Goal: Task Accomplishment & Management: Manage account settings

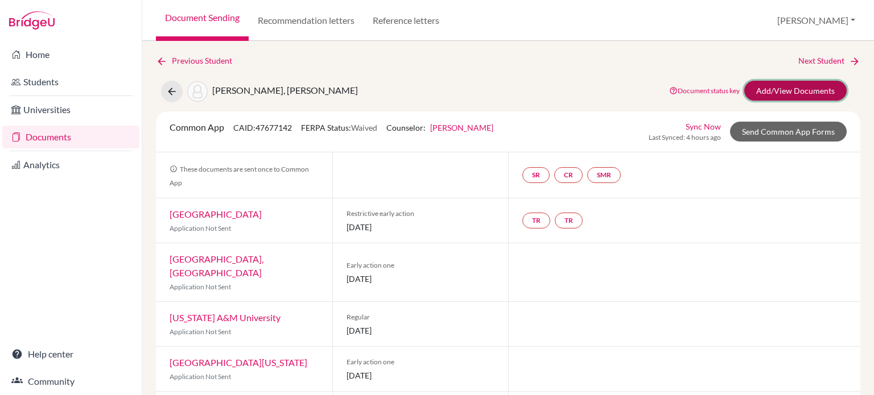
click at [775, 90] on link "Add/View Documents" at bounding box center [795, 91] width 102 height 20
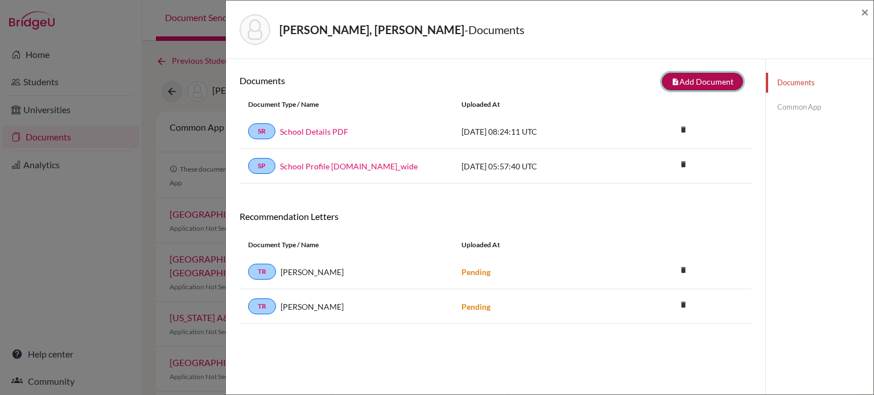
click at [709, 81] on button "note_add Add Document" at bounding box center [702, 82] width 81 height 18
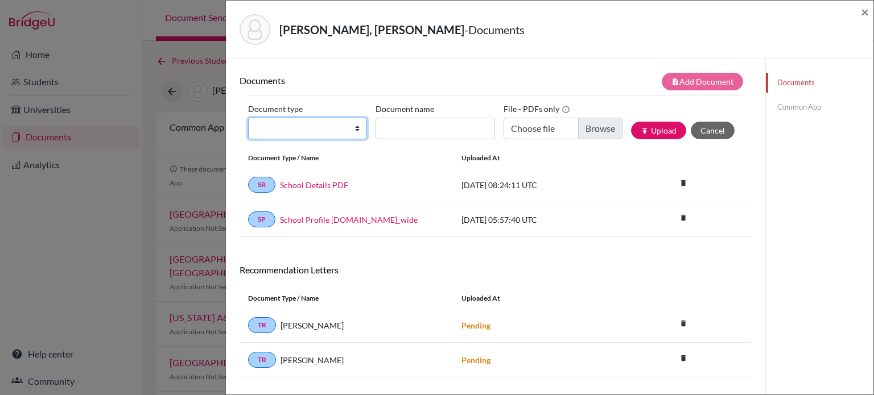
click at [332, 122] on select "Change explanation for Common App reports Counselor recommendation Internationa…" at bounding box center [307, 129] width 119 height 22
select select "4"
click at [248, 118] on select "Change explanation for Common App reports Counselor recommendation Internationa…" at bounding box center [307, 129] width 119 height 22
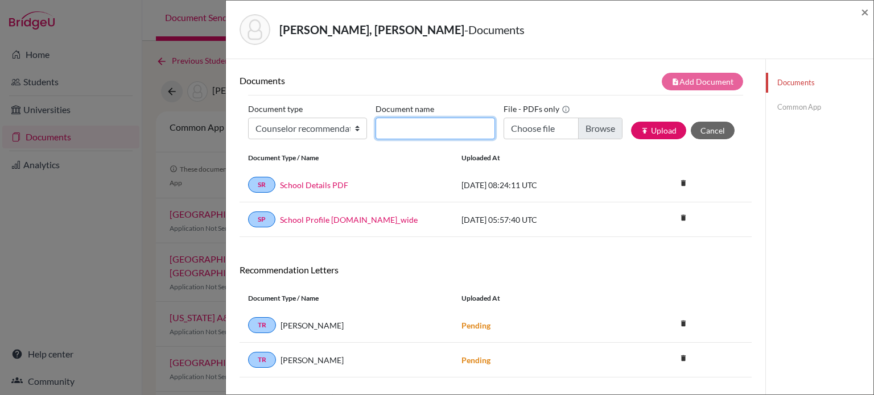
click at [446, 131] on input "Document name" at bounding box center [434, 129] width 119 height 22
type input "LOR (A. Jones)"
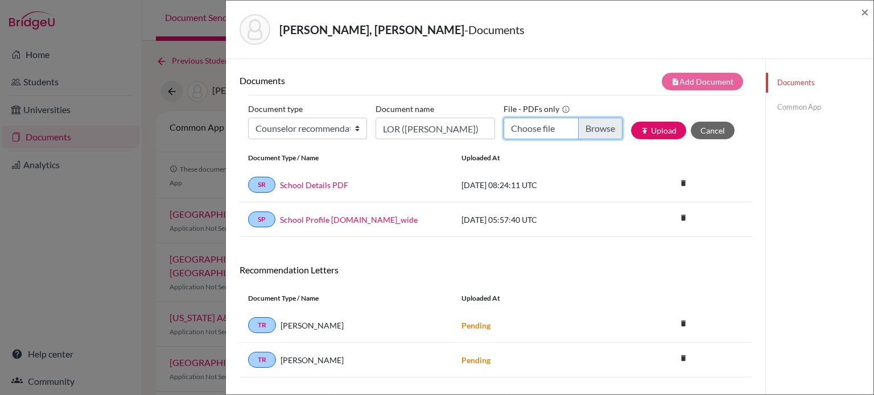
click at [585, 125] on input "Choose file" at bounding box center [562, 129] width 119 height 22
type input "C:\fakepath\LOR - Beom Woo Eun (A. Jones).docx.pdf"
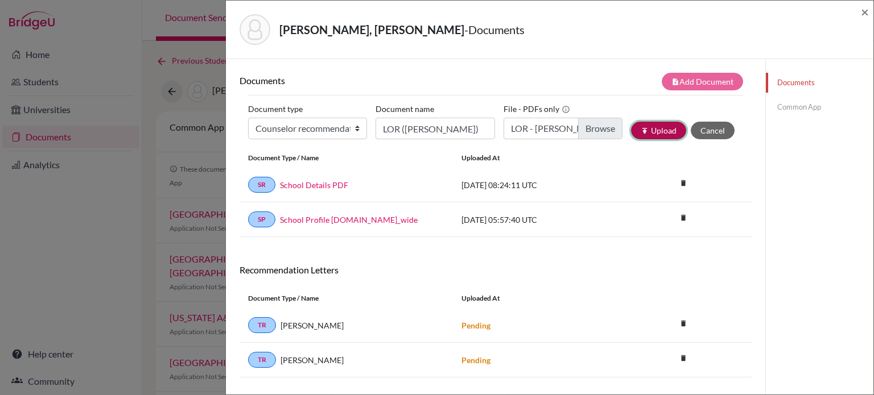
click at [662, 134] on button "publish Upload" at bounding box center [658, 131] width 55 height 18
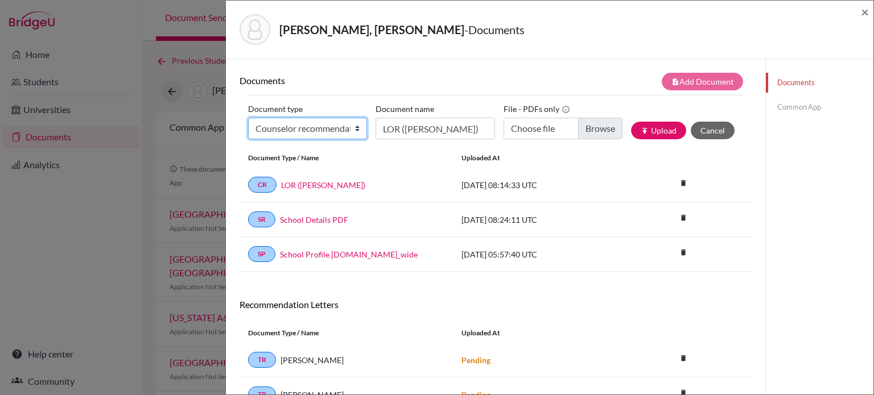
click at [327, 133] on select "Change explanation for Common App reports Counselor recommendation Internationa…" at bounding box center [307, 129] width 119 height 22
select select "2"
click at [248, 118] on select "Change explanation for Common App reports Counselor recommendation Internationa…" at bounding box center [307, 129] width 119 height 22
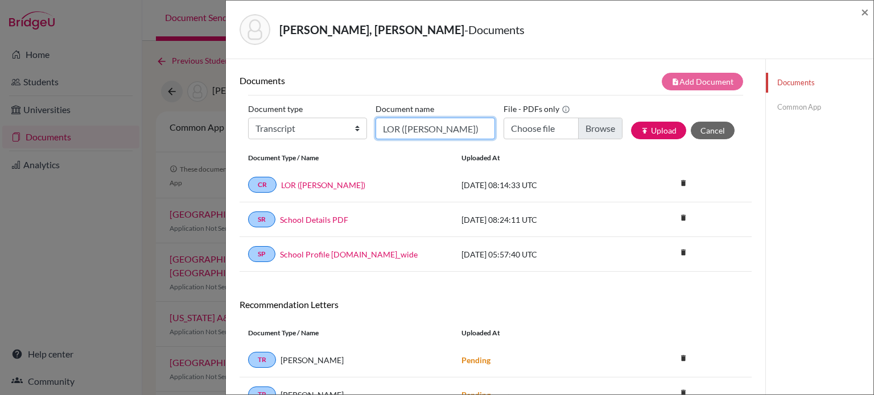
click at [448, 124] on input "LOR (A. Jones)" at bounding box center [434, 129] width 119 height 22
type input "Initial transcript"
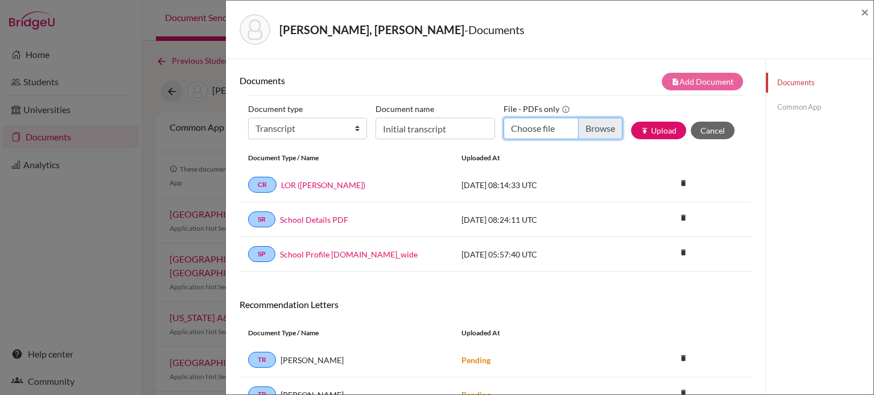
click at [598, 125] on input "Choose file" at bounding box center [562, 129] width 119 height 22
type input "C:\fakepath\Transcript_SBTL_S1Course_Eun, Beom Woo.pdf"
click at [662, 135] on button "publish Upload" at bounding box center [658, 131] width 55 height 18
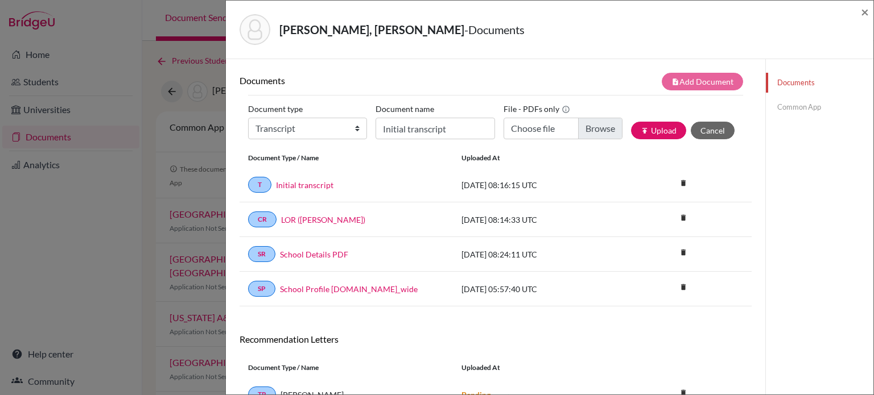
click at [801, 106] on link "Common App" at bounding box center [820, 107] width 108 height 20
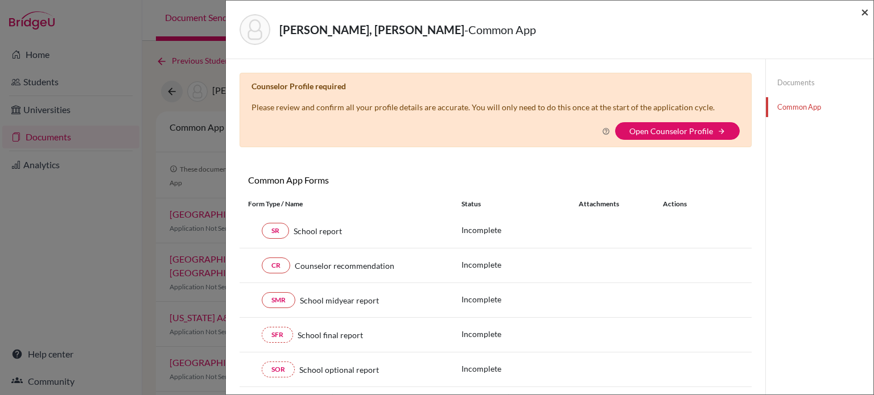
click at [866, 14] on span "×" at bounding box center [865, 11] width 8 height 16
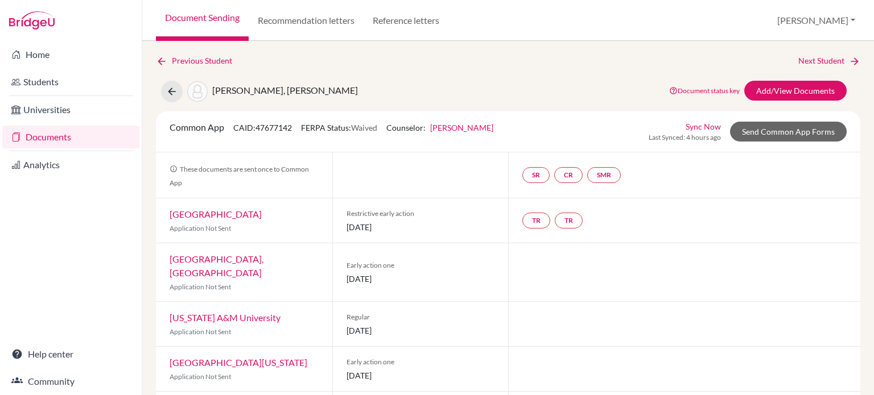
click at [216, 27] on link "Document Sending" at bounding box center [202, 20] width 93 height 41
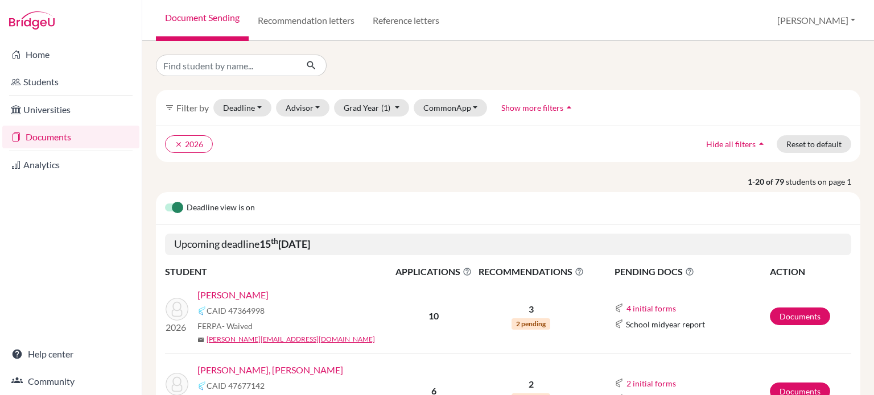
scroll to position [228, 0]
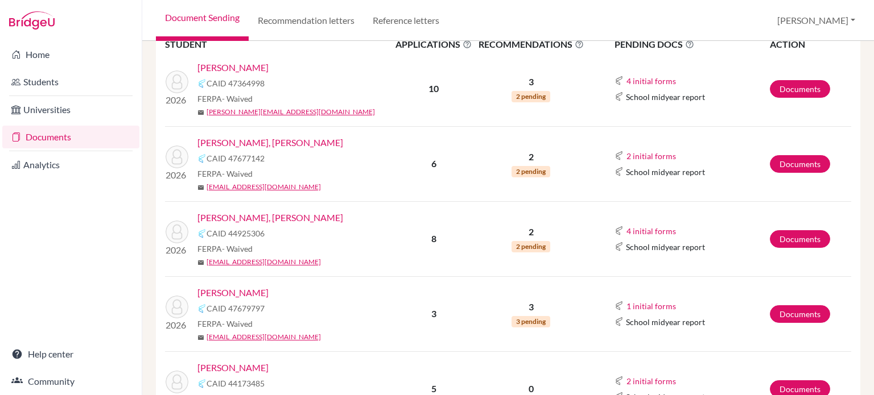
click at [242, 220] on link "[PERSON_NAME], [PERSON_NAME]" at bounding box center [270, 218] width 146 height 14
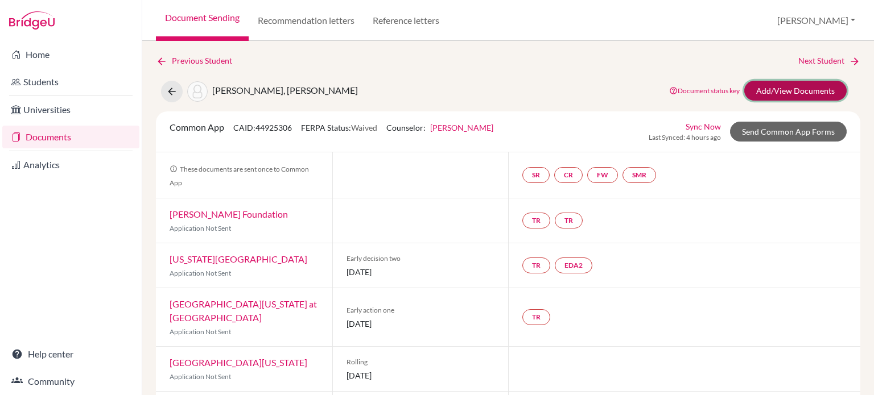
click at [776, 88] on link "Add/View Documents" at bounding box center [795, 91] width 102 height 20
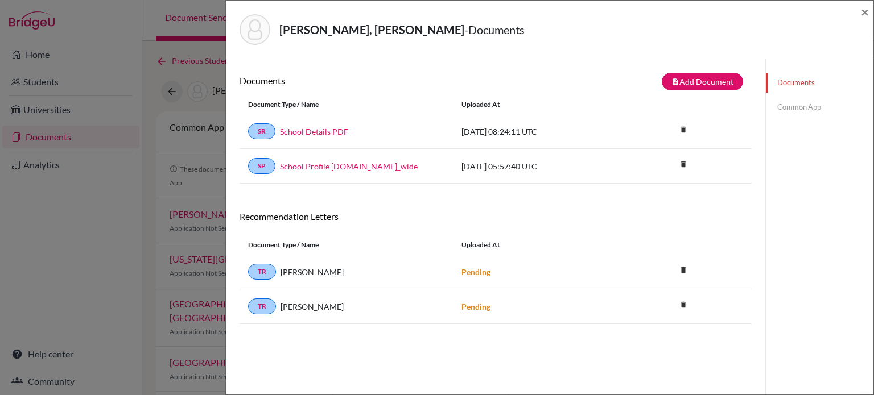
click at [691, 90] on div "Documents note_add Add Document Document type Change explanation for Common App…" at bounding box center [495, 128] width 512 height 111
click at [690, 86] on button "note_add Add Document" at bounding box center [702, 82] width 81 height 18
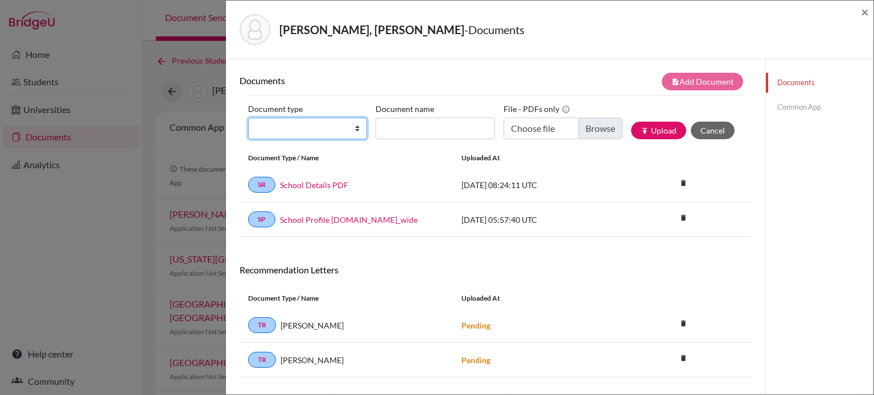
click at [344, 126] on select "Change explanation for Common App reports Counselor recommendation Internationa…" at bounding box center [307, 129] width 119 height 22
select select "4"
click at [248, 118] on select "Change explanation for Common App reports Counselor recommendation Internationa…" at bounding box center [307, 129] width 119 height 22
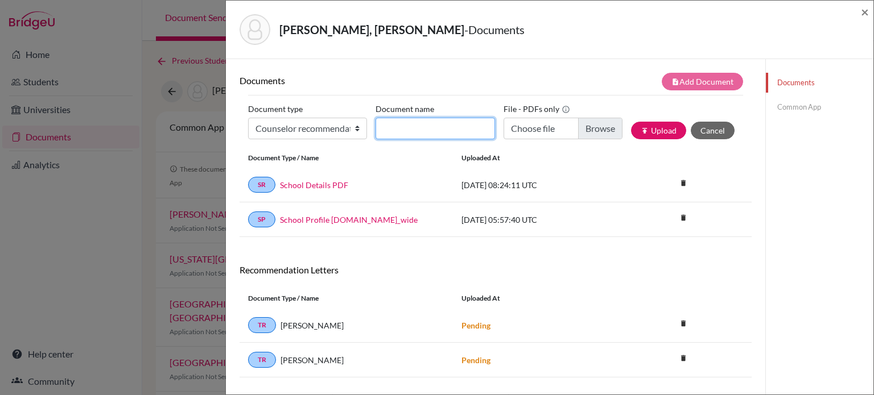
click at [444, 124] on input "Document name" at bounding box center [434, 129] width 119 height 22
type input "LOR (A. Jones)"
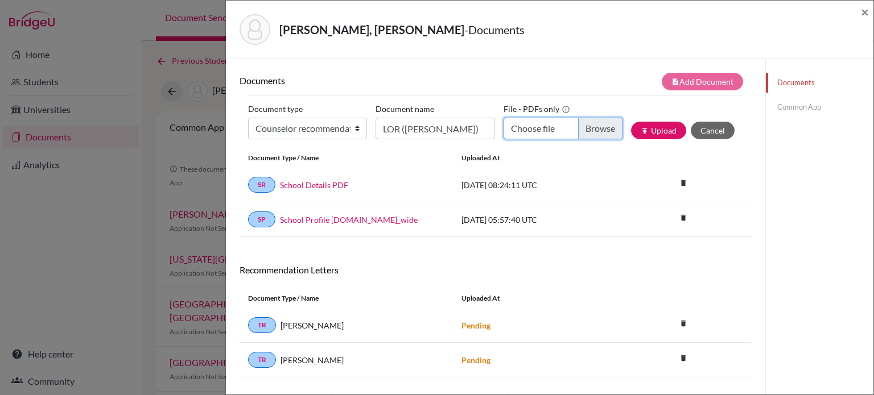
click at [599, 134] on input "Choose file" at bounding box center [562, 129] width 119 height 22
type input "C:\fakepath\LOR - JD Guffy (A. Jones).docx.pdf"
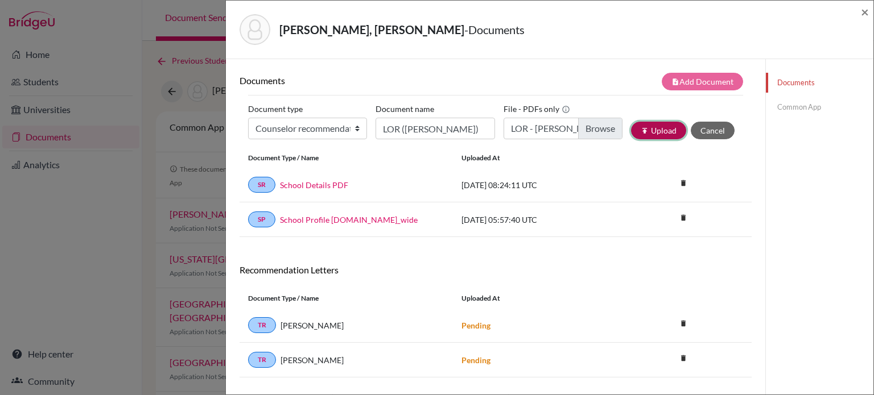
click at [641, 127] on icon "publish" at bounding box center [645, 131] width 8 height 8
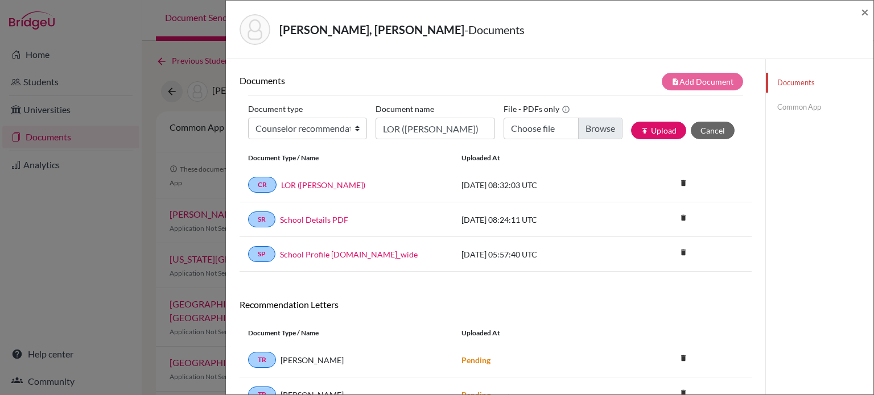
drag, startPoint x: 567, startPoint y: 38, endPoint x: 403, endPoint y: 95, distance: 173.6
click at [567, 38] on div "Guffy, Jon Davis - Documents" at bounding box center [545, 29] width 612 height 31
click at [334, 129] on select "Change explanation for Common App reports Counselor recommendation Internationa…" at bounding box center [307, 129] width 119 height 22
select select "2"
click at [248, 118] on select "Change explanation for Common App reports Counselor recommendation Internationa…" at bounding box center [307, 129] width 119 height 22
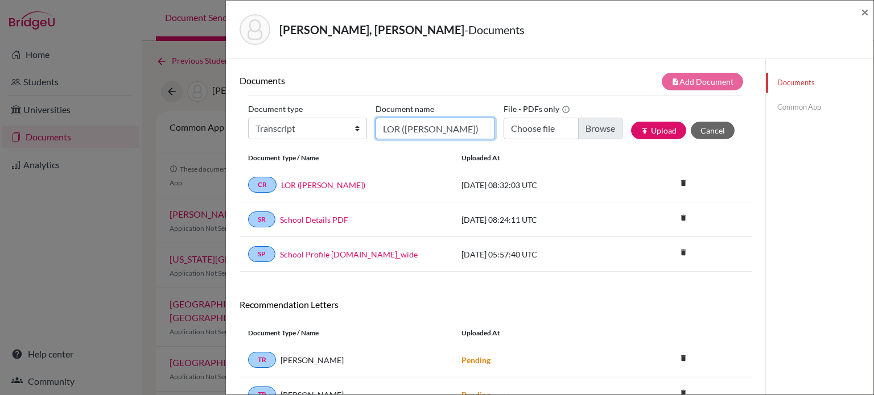
click at [441, 125] on input "LOR (A. Jones)" at bounding box center [434, 129] width 119 height 22
type input "Initial transcript"
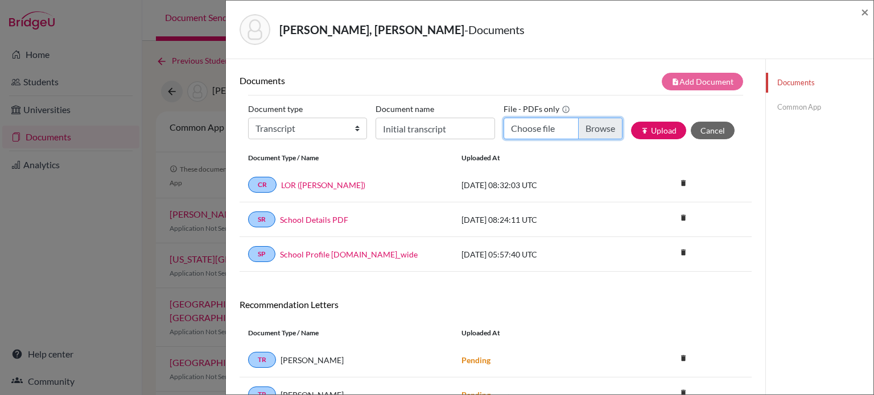
click at [590, 126] on input "Choose file" at bounding box center [562, 129] width 119 height 22
type input "C:\fakepath\Transcript_SBTL_S1Course_Guffy, Jon Davis.pdf"
click at [644, 132] on button "publish Upload" at bounding box center [658, 131] width 55 height 18
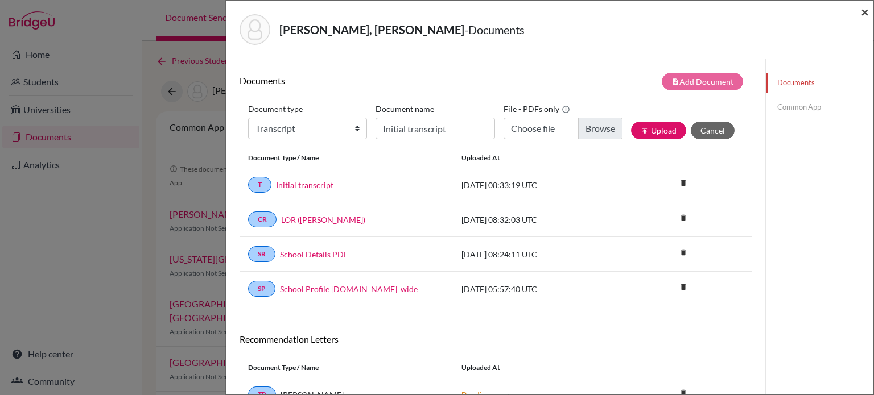
click at [867, 9] on span "×" at bounding box center [865, 11] width 8 height 16
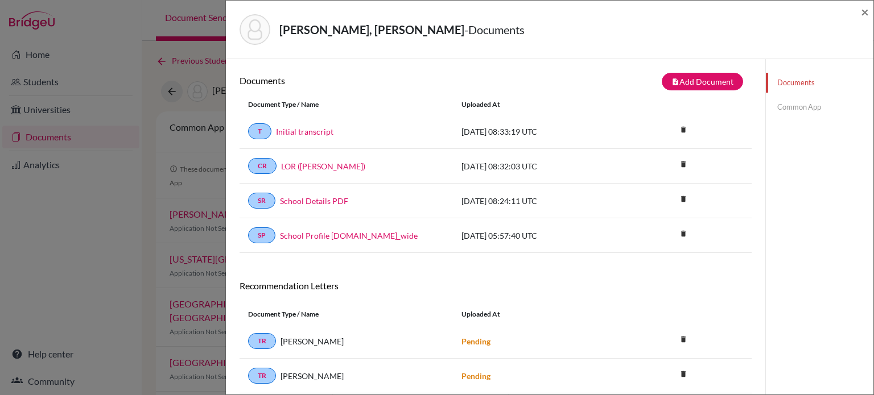
click at [869, 10] on div "Guffy, Jon Davis - Documents ×" at bounding box center [549, 30] width 647 height 59
click at [867, 11] on span "×" at bounding box center [865, 11] width 8 height 16
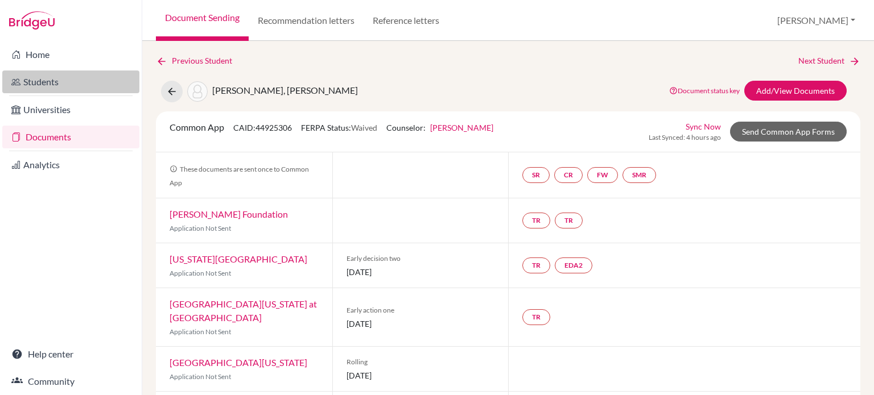
click at [68, 85] on link "Students" at bounding box center [70, 82] width 137 height 23
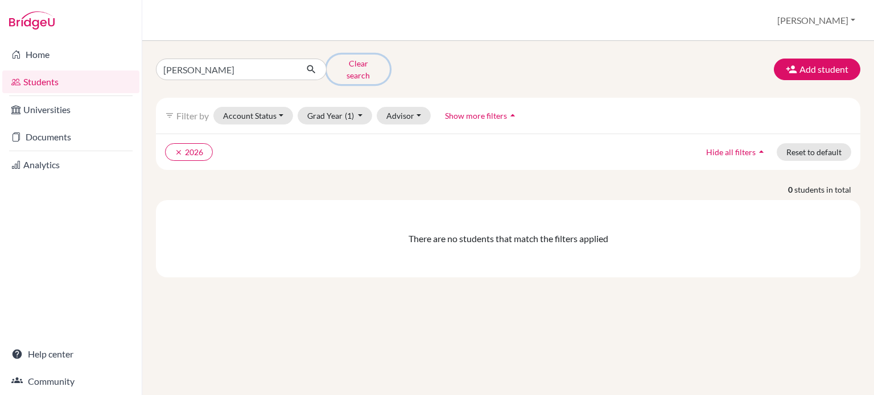
click at [355, 60] on button "Clear search" at bounding box center [358, 70] width 63 height 30
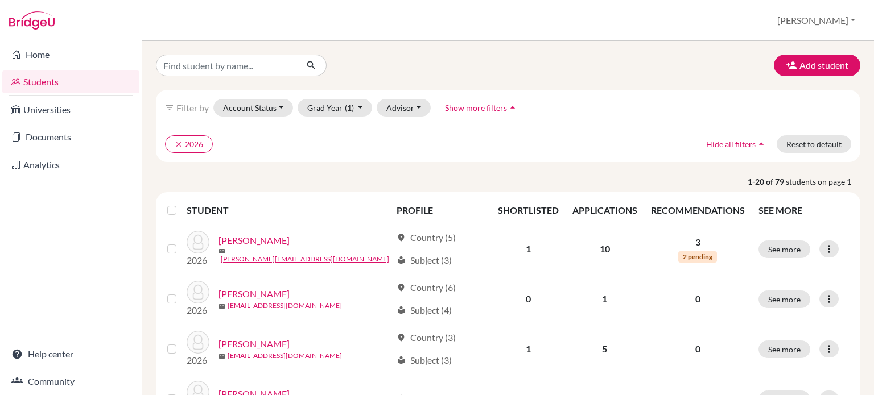
scroll to position [57, 0]
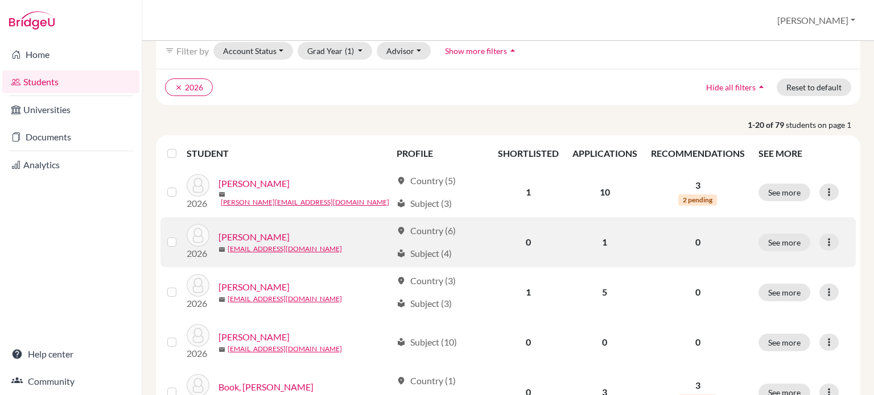
click at [261, 235] on link "[PERSON_NAME]" at bounding box center [253, 237] width 71 height 14
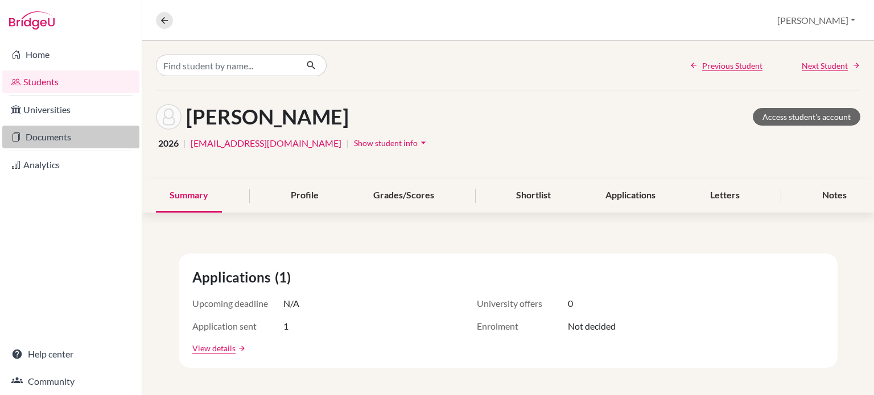
click at [70, 134] on link "Documents" at bounding box center [70, 137] width 137 height 23
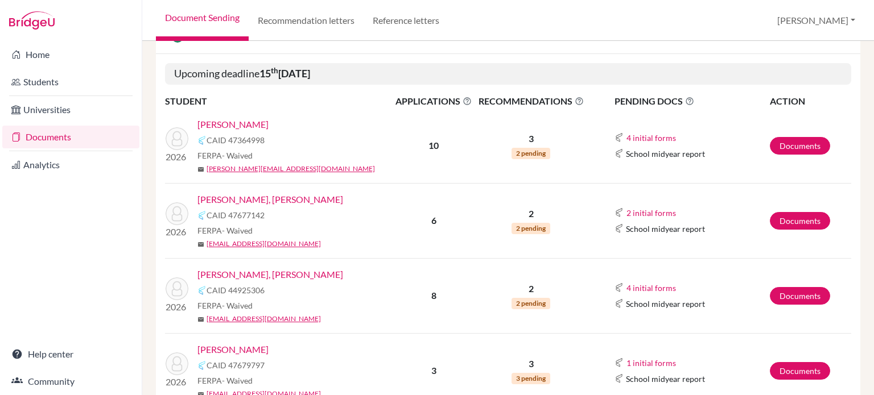
scroll to position [284, 0]
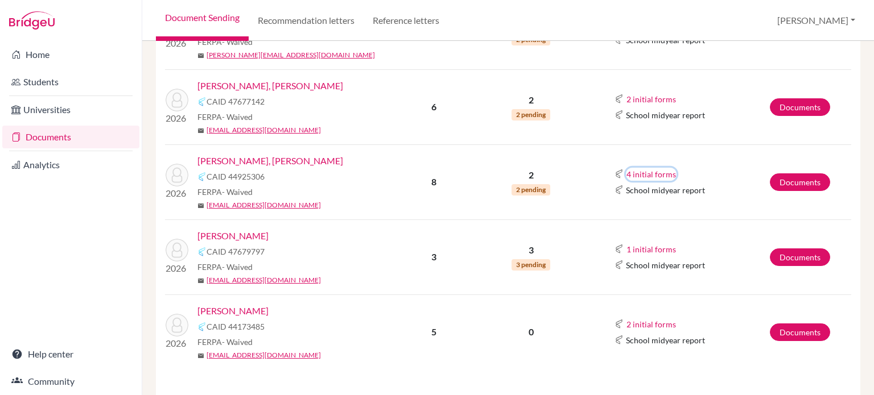
click at [647, 172] on button "4 initial forms" at bounding box center [651, 174] width 51 height 13
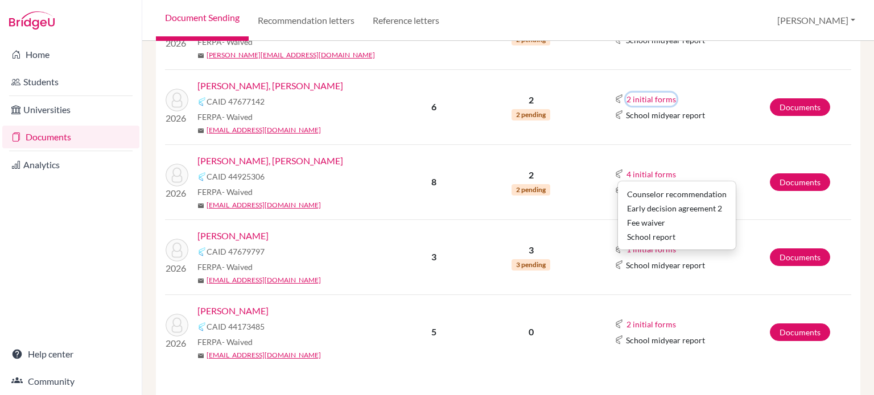
click at [627, 95] on button "2 initial forms" at bounding box center [651, 99] width 51 height 13
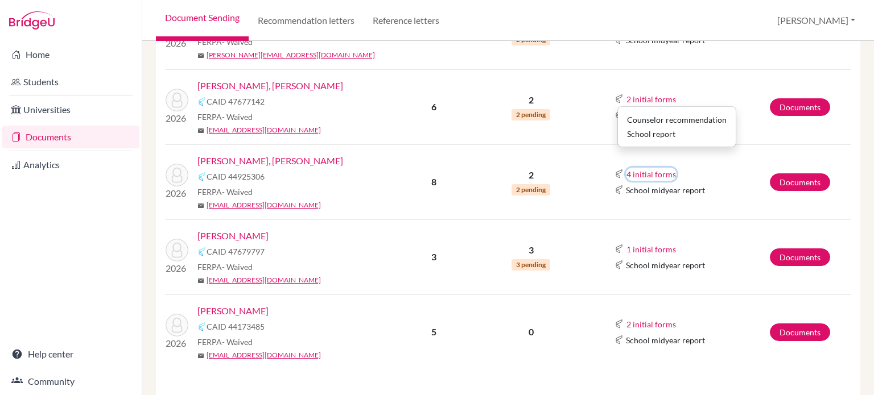
click at [633, 175] on button "4 initial forms" at bounding box center [651, 174] width 51 height 13
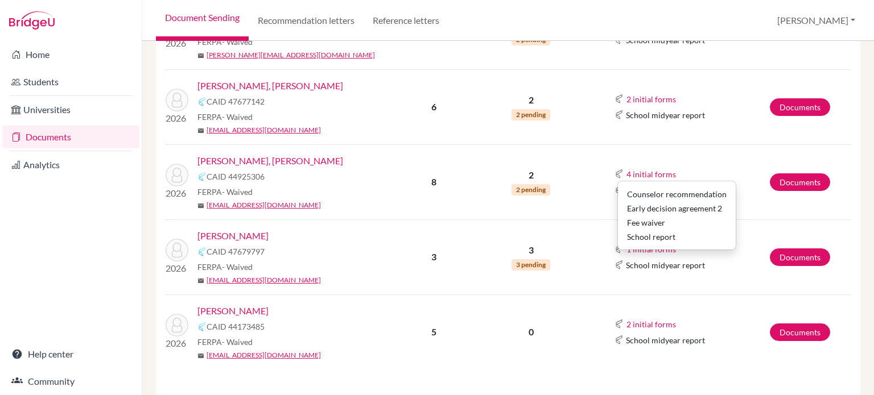
click at [707, 103] on div "2 initial forms Counselor recommendation School report" at bounding box center [691, 99] width 154 height 14
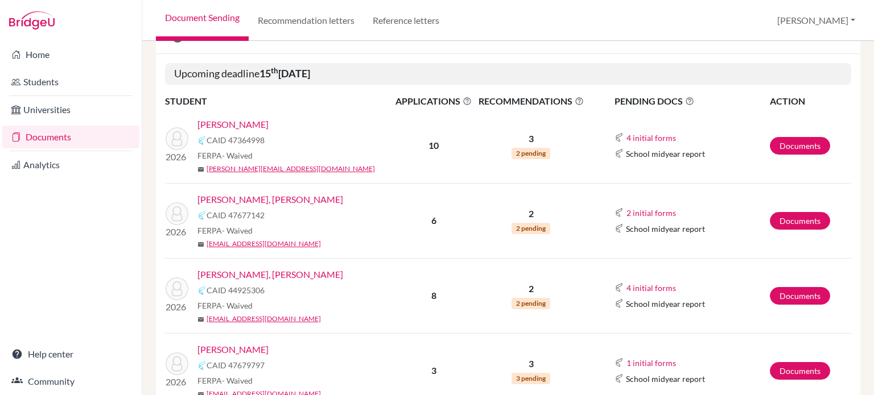
scroll to position [228, 0]
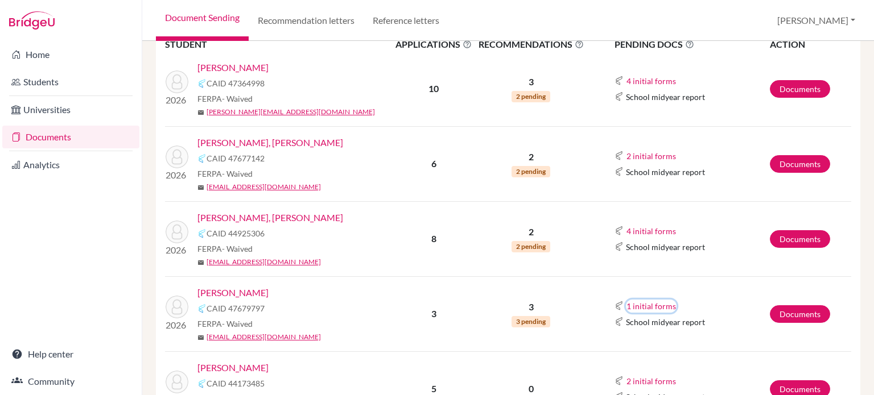
click at [644, 309] on button "1 initial forms" at bounding box center [651, 306] width 51 height 13
click at [694, 268] on td "4 initial forms Counselor recommendation Early decision agreement 2 Fee waiver …" at bounding box center [678, 238] width 182 height 75
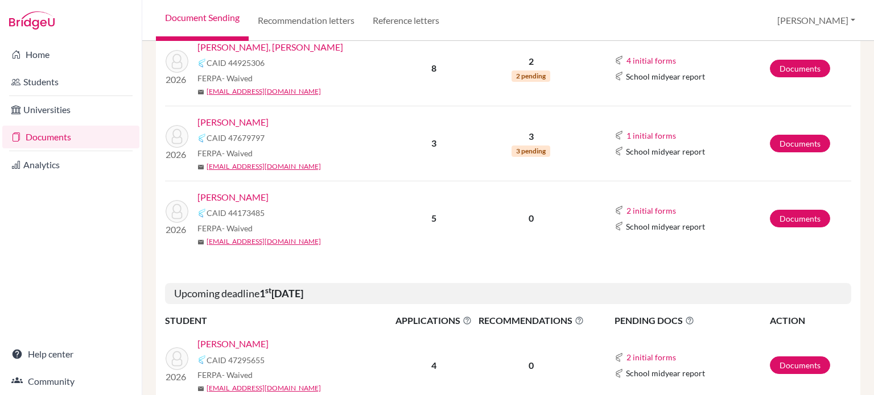
scroll to position [512, 0]
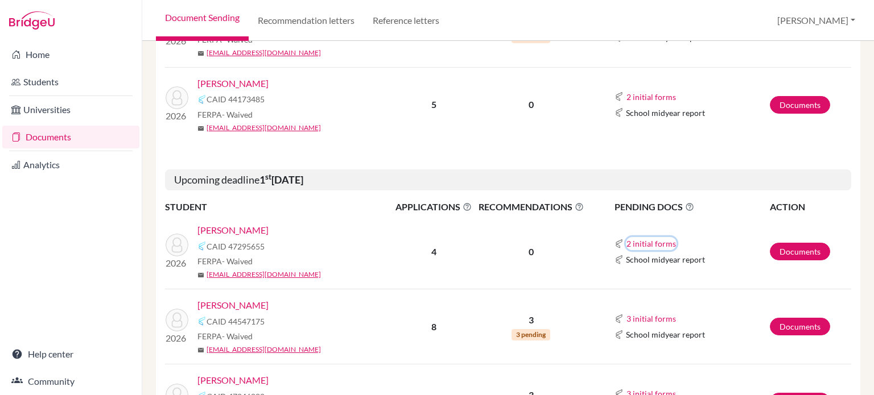
click at [629, 241] on button "2 initial forms" at bounding box center [651, 243] width 51 height 13
click at [705, 201] on span "PENDING DOCS The pending documents list indicates required documents only that …" at bounding box center [691, 207] width 154 height 14
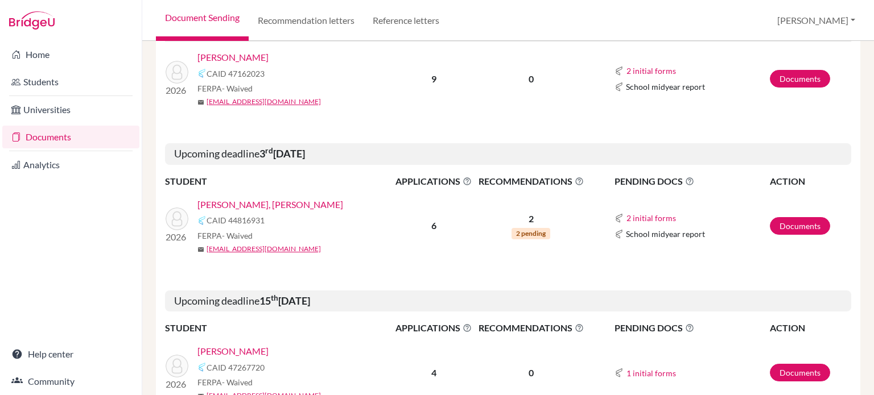
scroll to position [967, 0]
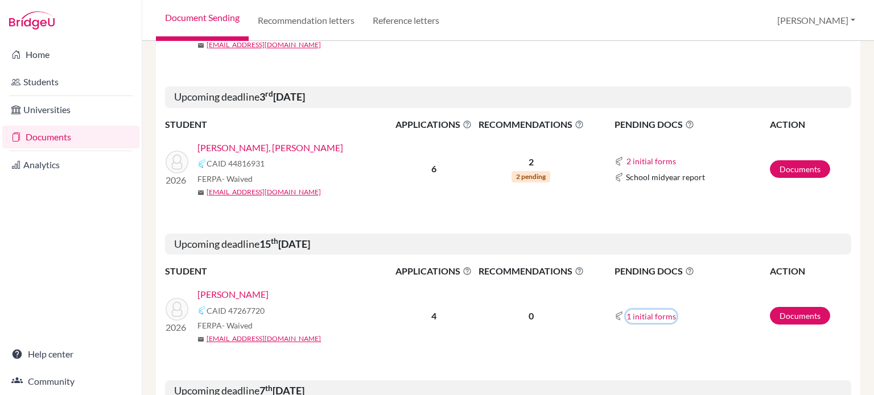
click at [637, 316] on button "1 initial forms" at bounding box center [651, 316] width 51 height 13
click at [655, 286] on td "1 initial forms School report" at bounding box center [678, 316] width 182 height 75
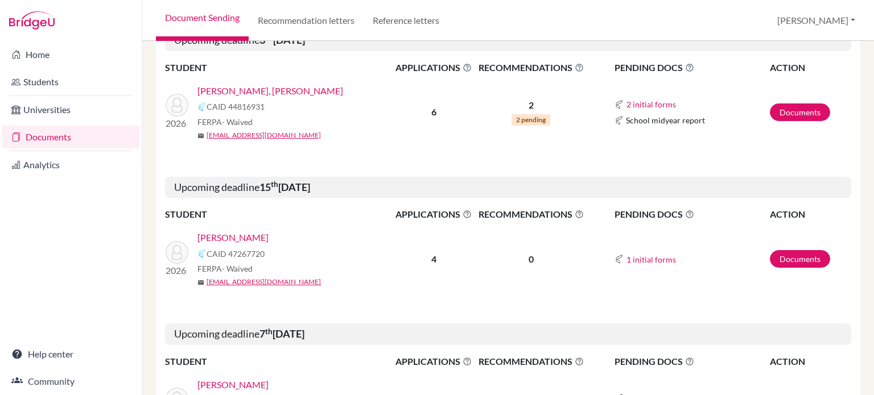
scroll to position [1081, 0]
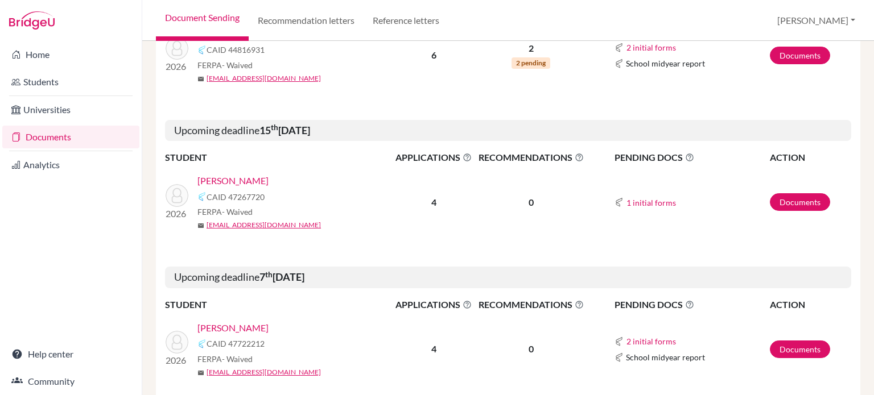
click at [229, 180] on link "Lee, Yewon" at bounding box center [232, 181] width 71 height 14
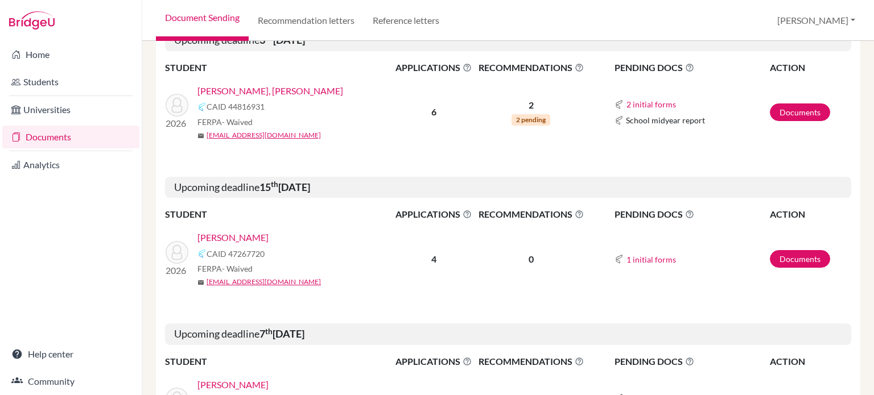
scroll to position [910, 0]
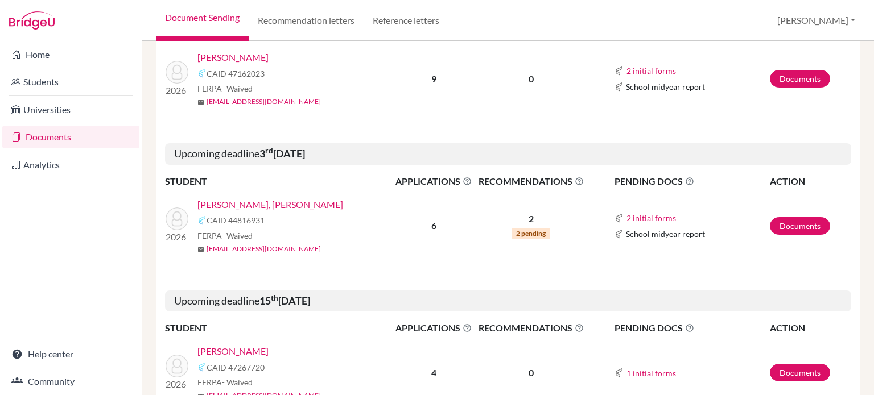
click at [222, 208] on link "[PERSON_NAME], [PERSON_NAME]" at bounding box center [270, 205] width 146 height 14
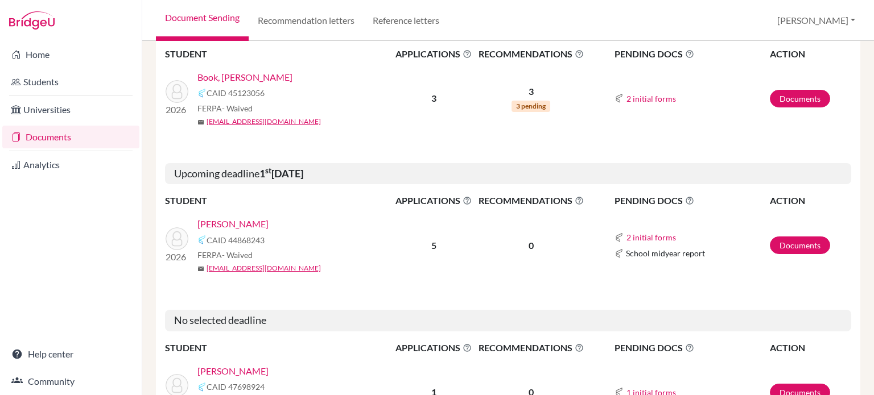
scroll to position [1593, 0]
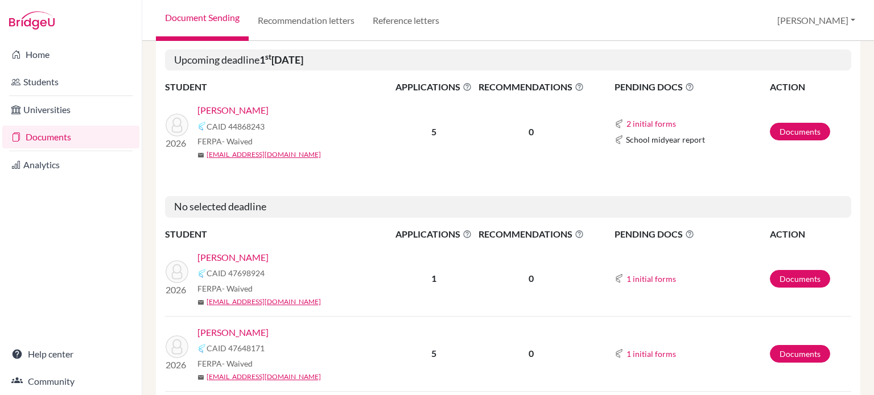
click at [257, 255] on link "[PERSON_NAME]" at bounding box center [232, 258] width 71 height 14
